Goal: Communication & Community: Participate in discussion

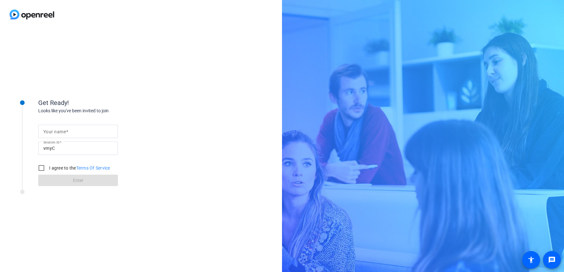
click at [65, 129] on mat-label "Your name" at bounding box center [54, 131] width 23 height 5
click at [65, 129] on input "Your name" at bounding box center [77, 132] width 69 height 8
type input "[PERSON_NAME]"
click at [40, 168] on input "I agree to the Terms Of Service" at bounding box center [41, 168] width 13 height 13
checkbox input "true"
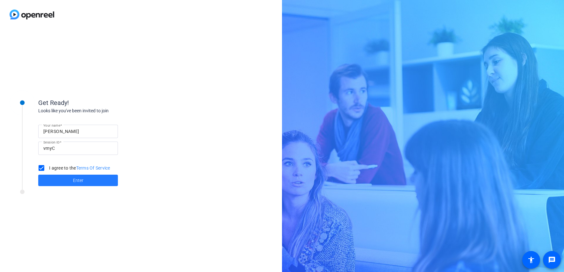
click at [83, 181] on span "Enter" at bounding box center [78, 180] width 11 height 7
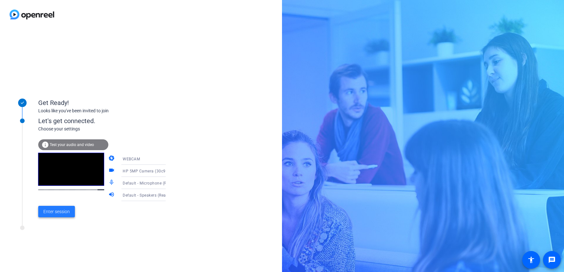
click at [60, 212] on span "Enter session" at bounding box center [56, 212] width 26 height 7
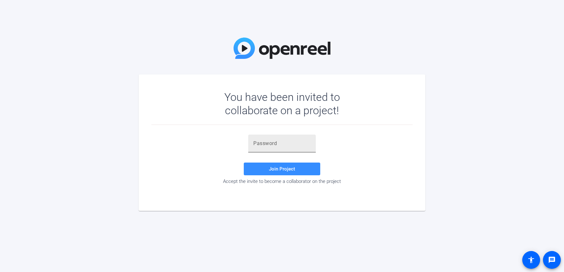
click at [261, 143] on input "text" at bounding box center [281, 144] width 57 height 8
paste input "nH'j%c"
click at [273, 168] on span "Join Project" at bounding box center [282, 169] width 26 height 6
click at [274, 144] on input "nH'j%c" at bounding box center [281, 144] width 57 height 8
type input "nH'j%c"
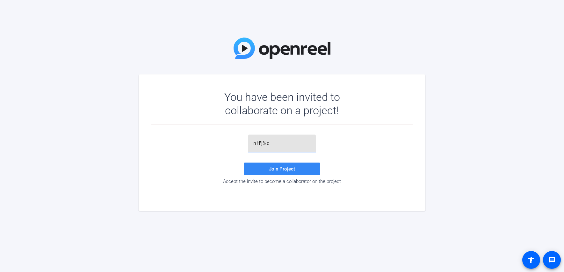
click at [269, 171] on span "Join Project" at bounding box center [282, 169] width 26 height 6
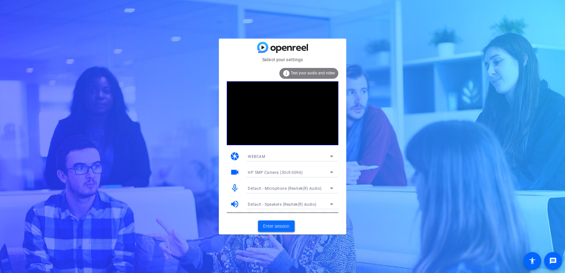
click at [286, 227] on span "Enter session" at bounding box center [276, 226] width 26 height 7
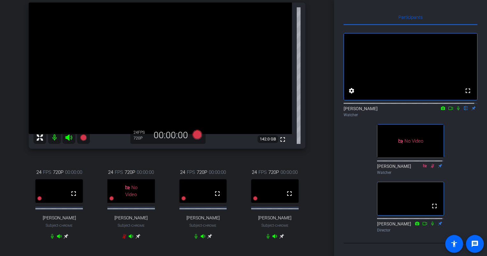
scroll to position [64, 0]
click at [448, 106] on icon at bounding box center [450, 108] width 5 height 4
click at [463, 106] on icon at bounding box center [465, 108] width 5 height 4
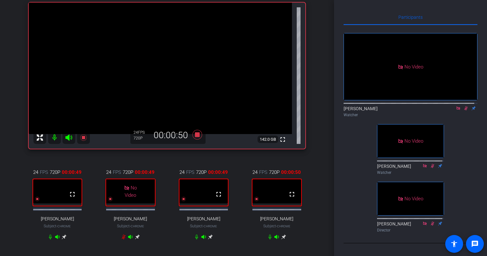
drag, startPoint x: 454, startPoint y: 105, endPoint x: 457, endPoint y: 107, distance: 4.4
click at [455, 106] on icon at bounding box center [457, 108] width 5 height 4
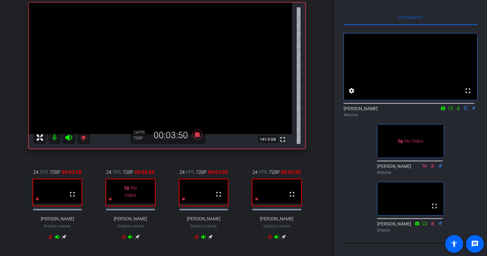
click at [455, 106] on icon at bounding box center [457, 108] width 5 height 4
click at [448, 106] on icon at bounding box center [450, 108] width 5 height 4
click at [464, 106] on icon at bounding box center [466, 108] width 4 height 4
click at [463, 106] on icon at bounding box center [465, 108] width 5 height 4
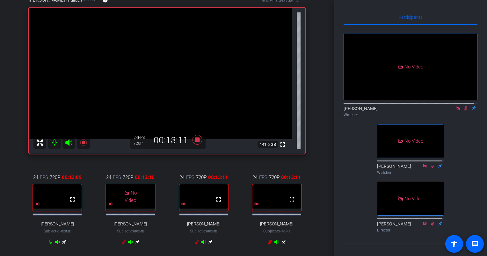
scroll to position [59, 0]
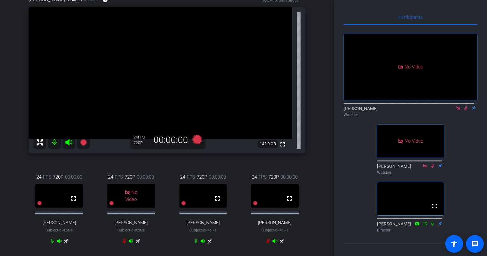
click at [463, 106] on icon at bounding box center [465, 108] width 5 height 4
click at [456, 106] on icon at bounding box center [458, 108] width 4 height 4
click at [448, 111] on icon at bounding box center [450, 108] width 5 height 4
click at [463, 111] on icon at bounding box center [465, 108] width 5 height 4
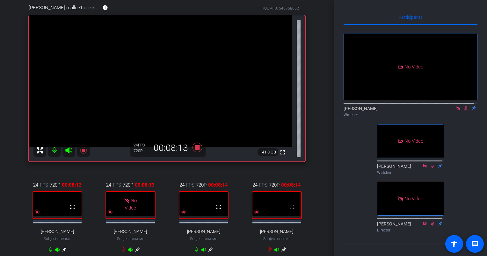
scroll to position [51, 0]
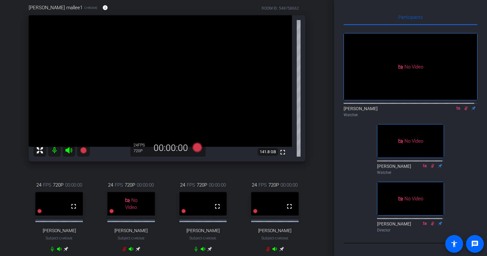
click at [455, 106] on icon at bounding box center [457, 108] width 5 height 4
drag, startPoint x: 455, startPoint y: 105, endPoint x: 453, endPoint y: 123, distance: 18.3
click at [456, 106] on icon at bounding box center [458, 108] width 4 height 4
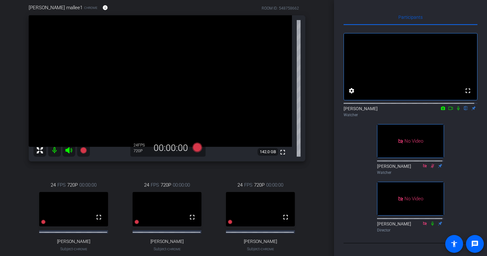
click at [455, 106] on icon at bounding box center [457, 108] width 5 height 4
drag, startPoint x: 448, startPoint y: 104, endPoint x: 447, endPoint y: 134, distance: 29.3
click at [448, 107] on icon at bounding box center [450, 108] width 4 height 3
click at [455, 106] on icon at bounding box center [457, 108] width 5 height 4
drag, startPoint x: 454, startPoint y: 105, endPoint x: 455, endPoint y: 112, distance: 7.1
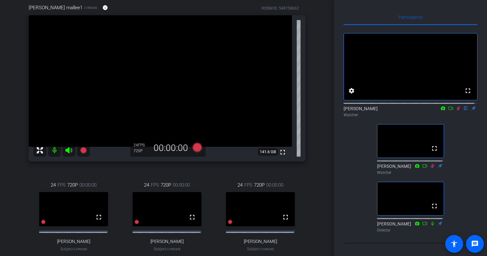
click at [455, 106] on icon at bounding box center [457, 108] width 5 height 4
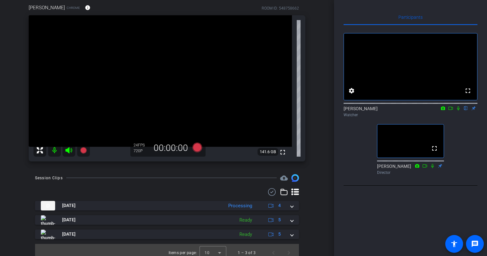
scroll to position [0, 0]
